Goal: Task Accomplishment & Management: Complete application form

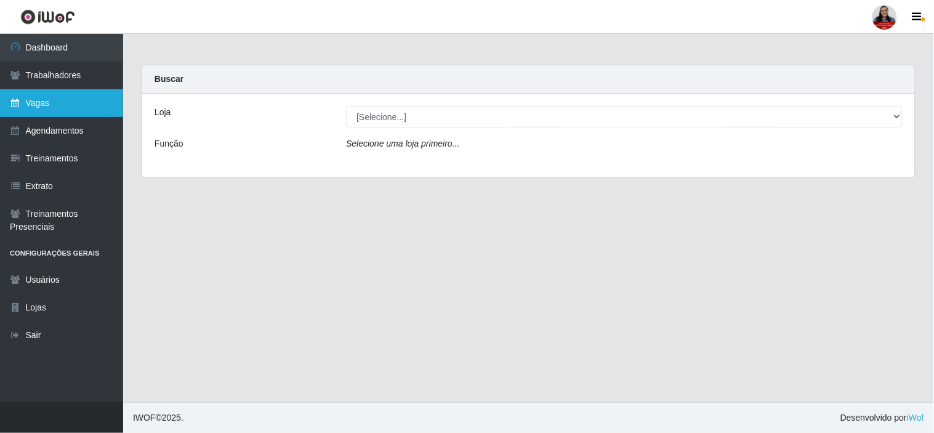
click at [48, 96] on link "Vagas" at bounding box center [61, 103] width 123 height 28
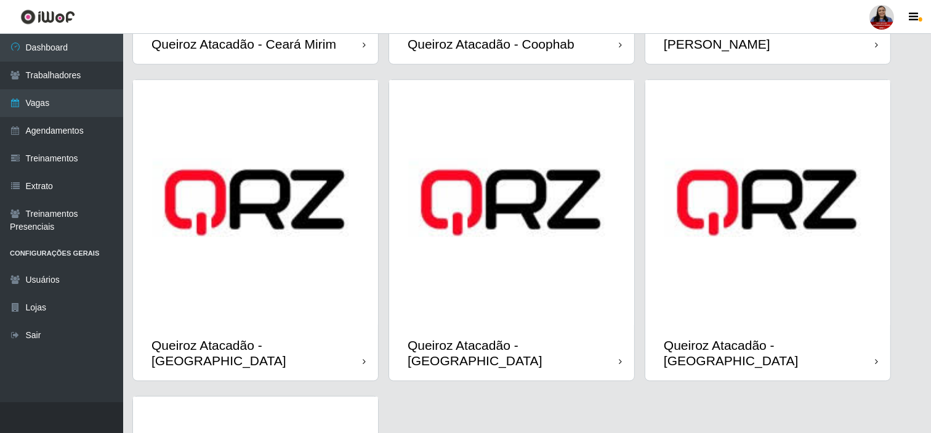
scroll to position [1094, 0]
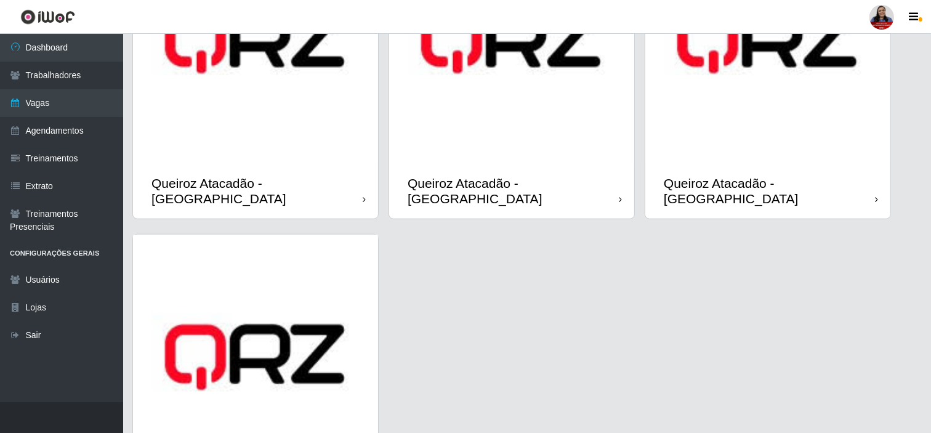
click at [496, 138] on img at bounding box center [511, 40] width 245 height 245
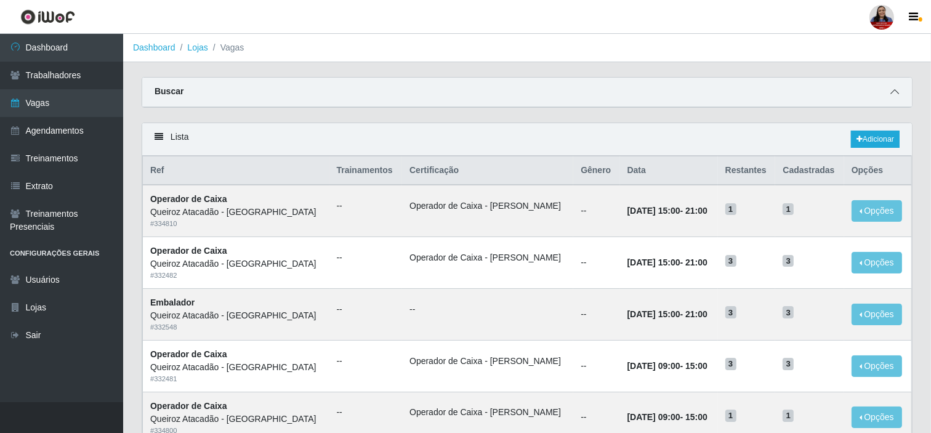
click at [890, 96] on icon at bounding box center [894, 91] width 9 height 9
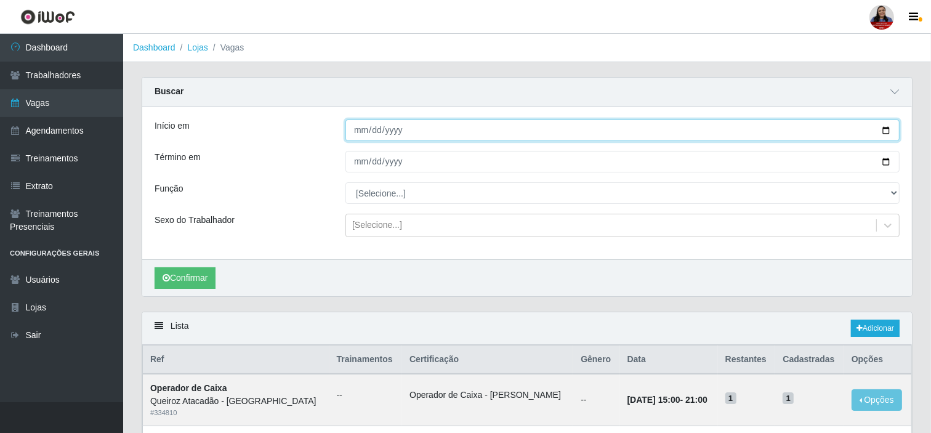
click at [883, 132] on input "Início em" at bounding box center [622, 130] width 554 height 22
type input "[DATE]"
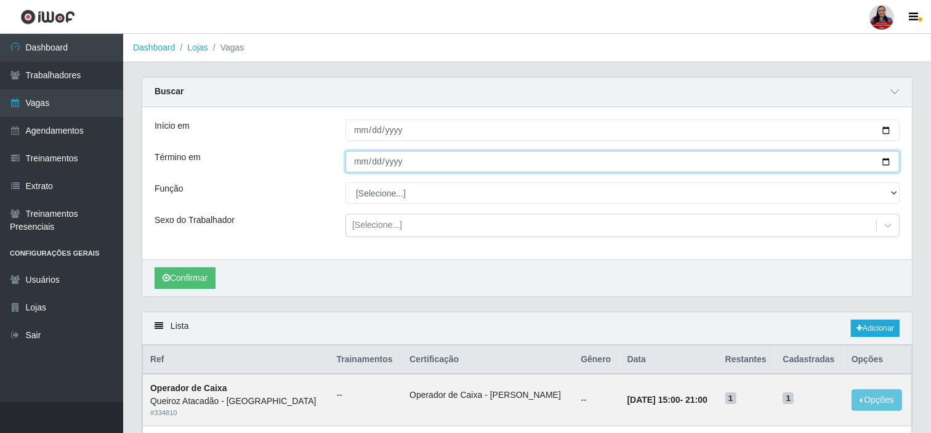
click at [886, 159] on input "Término em" at bounding box center [622, 162] width 554 height 22
type input "[DATE]"
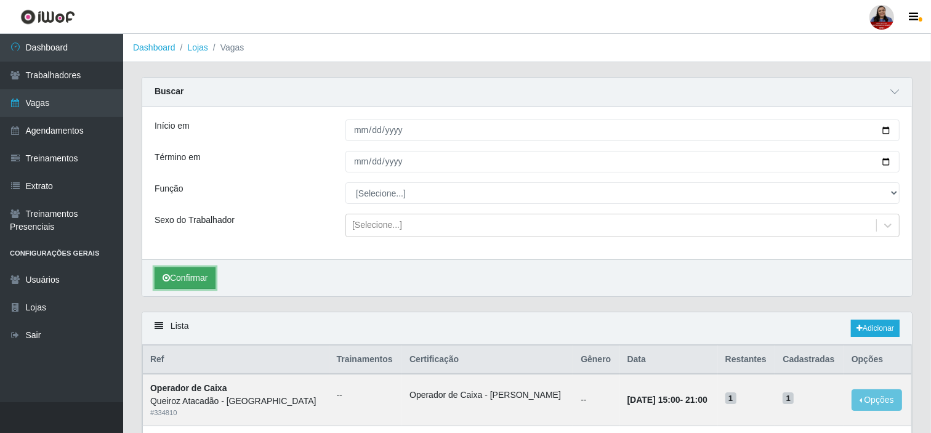
click at [190, 279] on button "Confirmar" at bounding box center [184, 278] width 61 height 22
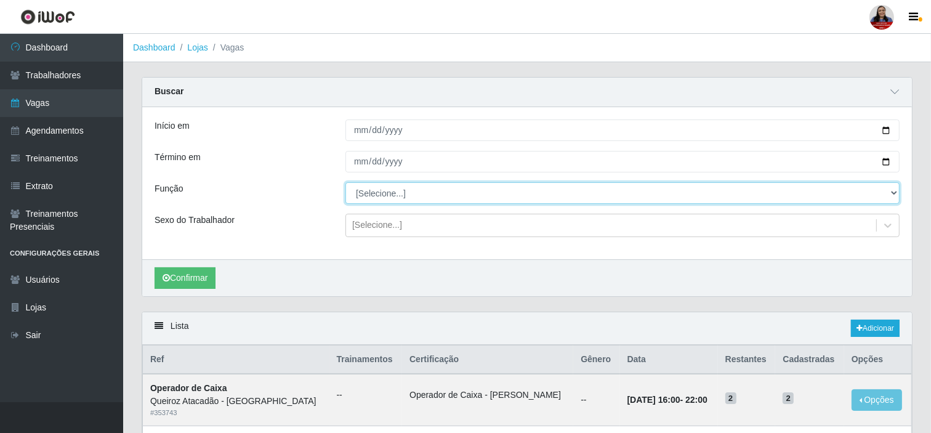
click at [419, 193] on select "[Selecione...] Auxiliar de Depósito Auxiliar de Depósito + Auxiliar de Depósito…" at bounding box center [622, 193] width 554 height 22
select select "22"
click at [345, 182] on select "[Selecione...] Auxiliar de Depósito Auxiliar de Depósito + Auxiliar de Depósito…" at bounding box center [622, 193] width 554 height 22
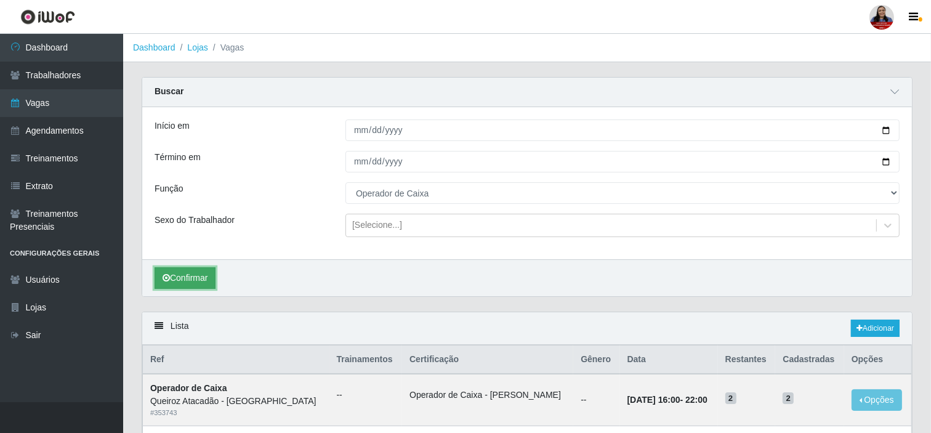
click at [202, 274] on button "Confirmar" at bounding box center [184, 278] width 61 height 22
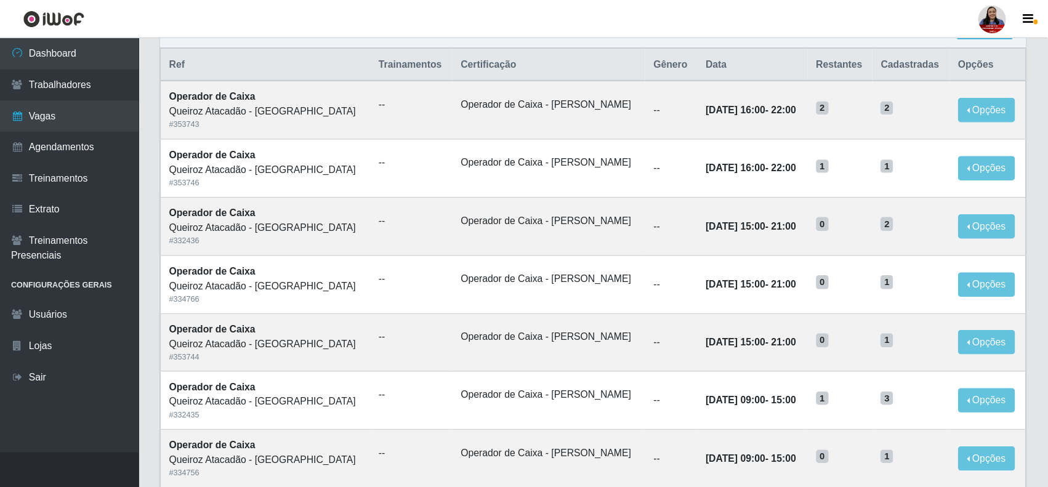
scroll to position [302, 0]
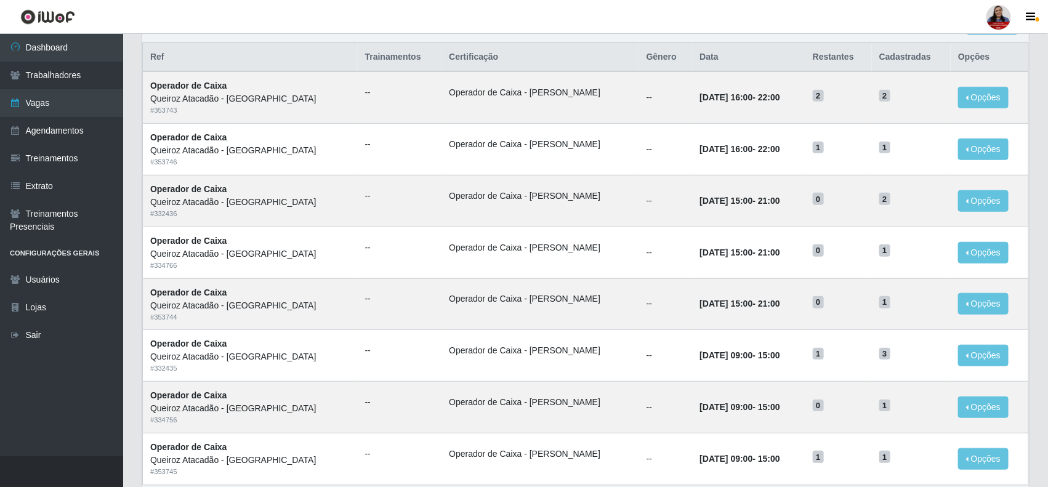
drag, startPoint x: 933, startPoint y: 1, endPoint x: 547, endPoint y: 37, distance: 388.2
click at [547, 37] on div "Lista Adicionar" at bounding box center [585, 26] width 886 height 33
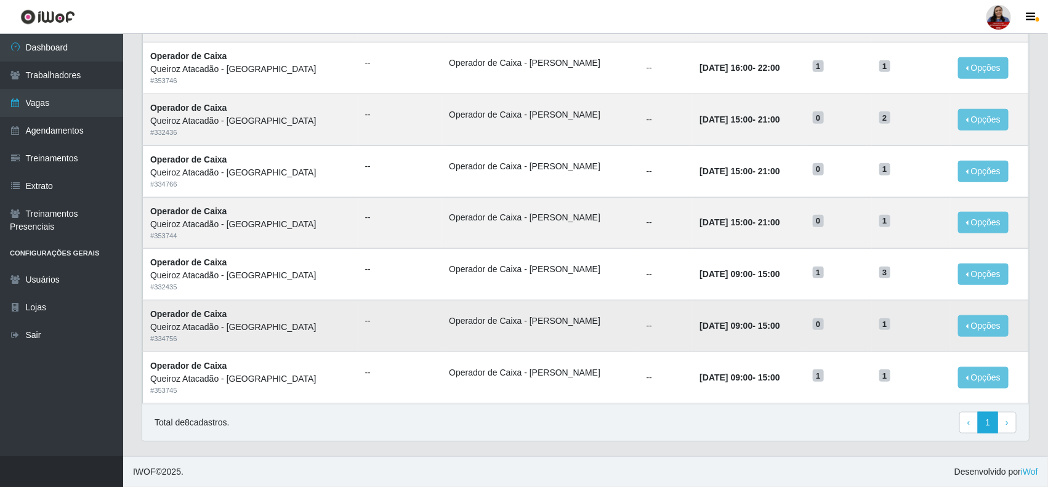
scroll to position [310, 0]
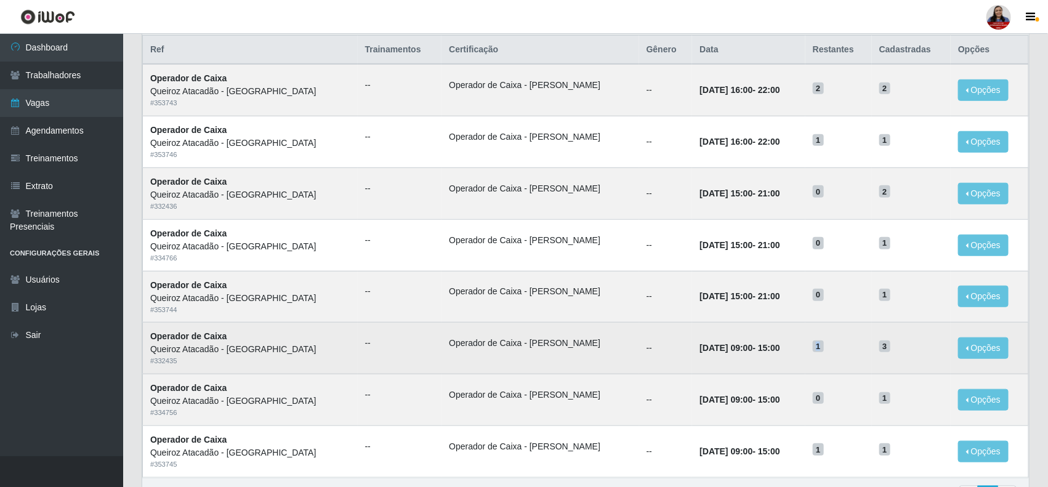
click at [816, 350] on span "1" at bounding box center [818, 346] width 11 height 12
